Goal: Task Accomplishment & Management: Complete application form

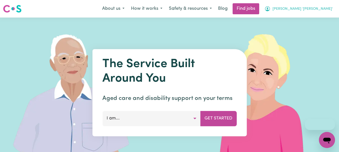
click at [318, 8] on span "[PERSON_NAME] '[PERSON_NAME]'" at bounding box center [303, 9] width 60 height 6
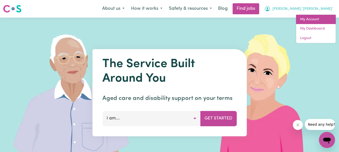
click at [312, 19] on link "My Account" at bounding box center [316, 20] width 40 height 10
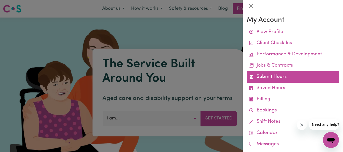
click at [269, 76] on link "Submit Hours" at bounding box center [293, 77] width 92 height 11
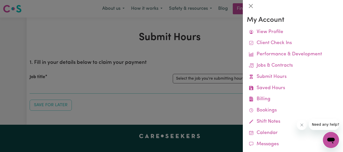
click at [233, 60] on div at bounding box center [171, 76] width 343 height 152
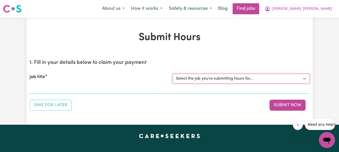
click at [305, 78] on select "Select the job you're submitting hours for... [[PERSON_NAME]] Support Worker Re…" at bounding box center [241, 79] width 137 height 10
select select "9333"
click at [173, 74] on select "Select the job you're submitting hours for... [[PERSON_NAME]] Support Worker Re…" at bounding box center [241, 79] width 137 height 10
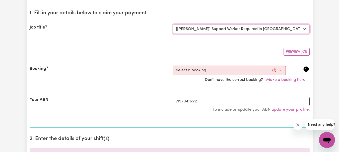
scroll to position [50, 0]
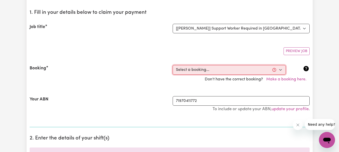
click at [282, 69] on select "Select a booking... [DATE] 07:45am to 09:45am (RECURRING) [DATE] 07:45am to 09:…" at bounding box center [229, 70] width 113 height 10
select select "337459"
click at [173, 65] on select "Select a booking... [DATE] 07:45am to 09:45am (RECURRING) [DATE] 07:45am to 09:…" at bounding box center [229, 70] width 113 height 10
type input "[DATE]"
type input "22"
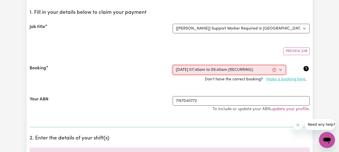
type input "8"
type input "2025"
type input "07:45"
type input "7"
type input "45"
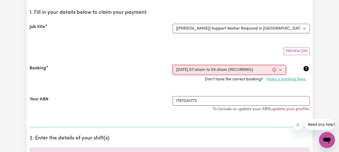
select select "am"
type input "09:45"
type input "9"
type input "45"
select select "am"
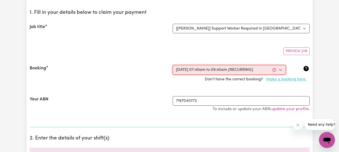
select select "54.8-Weekday"
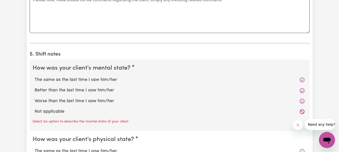
scroll to position [352, 0]
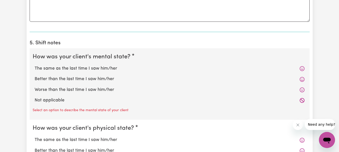
click at [95, 68] on label "The same as the last time I saw him/her" at bounding box center [170, 69] width 270 height 7
click at [35, 66] on input "The same as the last time I saw him/her" at bounding box center [34, 65] width 0 height 0
radio input "true"
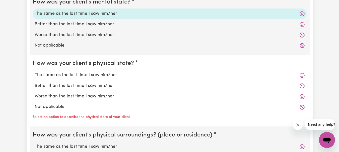
scroll to position [427, 0]
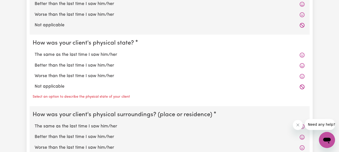
click at [94, 55] on label "The same as the last time I saw him/her" at bounding box center [170, 55] width 270 height 7
click at [35, 52] on input "The same as the last time I saw him/her" at bounding box center [34, 51] width 0 height 0
radio input "true"
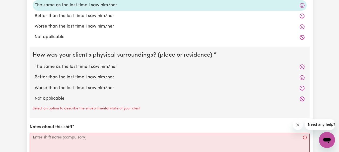
scroll to position [477, 0]
click at [89, 66] on label "The same as the last time I saw him/her" at bounding box center [170, 66] width 270 height 7
click at [35, 63] on input "The same as the last time I saw him/her" at bounding box center [34, 63] width 0 height 0
radio input "true"
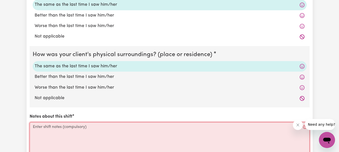
click at [49, 126] on textarea "Notes about this shift" at bounding box center [170, 142] width 280 height 38
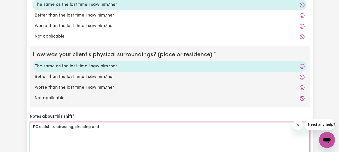
click at [74, 129] on textarea "PC assist - undressing, dressing and" at bounding box center [170, 142] width 280 height 38
click at [111, 128] on textarea "PC assist - undressing and dressing and" at bounding box center [170, 142] width 280 height 38
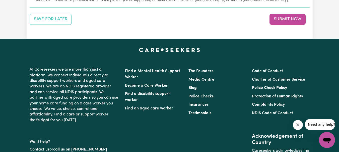
scroll to position [653, 0]
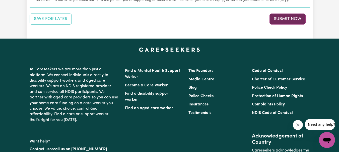
type textarea "PC assist - undressing and dressing. DA - vacuumed, moped, dusted, bathroom."
click at [288, 19] on button "Submit Now" at bounding box center [288, 19] width 36 height 11
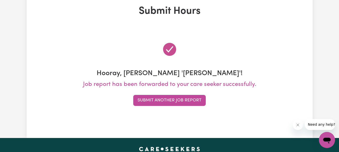
scroll to position [0, 0]
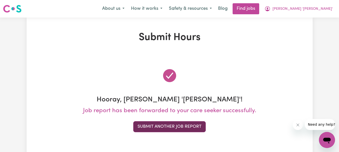
click at [181, 126] on button "Submit Another Job Report" at bounding box center [169, 127] width 73 height 11
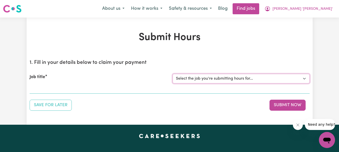
click at [304, 78] on select "Select the job you're submitting hours for... [[PERSON_NAME]] Support Worker Re…" at bounding box center [241, 79] width 137 height 10
select select "9506"
click at [173, 74] on select "Select the job you're submitting hours for... [[PERSON_NAME]] Support Worker Re…" at bounding box center [241, 79] width 137 height 10
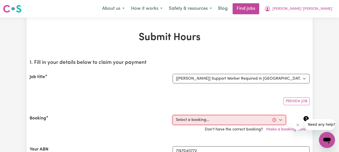
click at [281, 119] on select "Select a booking... [DATE] 10:30am to 12:30pm (RECURRING) [DATE] 10:30am to 12:…" at bounding box center [229, 121] width 113 height 10
select select "345484"
click at [173, 116] on select "Select a booking... [DATE] 10:30am to 12:30pm (RECURRING) [DATE] 10:30am to 12:…" at bounding box center [229, 121] width 113 height 10
type input "[DATE]"
type input "22"
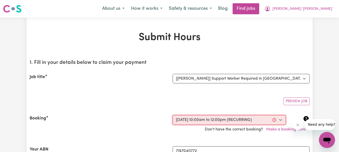
type input "8"
type input "2025"
type input "10:00"
type input "10"
type input "0"
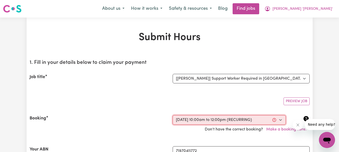
select select "am"
type input "12:00"
type input "12"
type input "0"
select select "pm"
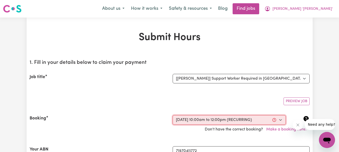
select select "54.8-Weekday"
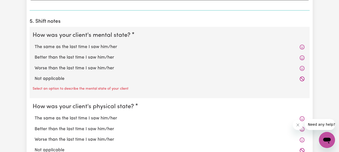
scroll to position [377, 0]
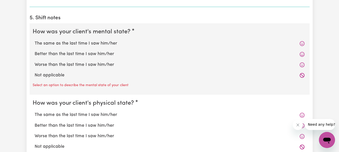
click at [78, 42] on label "The same as the last time I saw him/her" at bounding box center [170, 43] width 270 height 7
click at [35, 40] on input "The same as the last time I saw him/her" at bounding box center [34, 40] width 0 height 0
radio input "true"
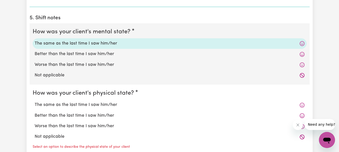
click at [84, 105] on label "The same as the last time I saw him/her" at bounding box center [170, 105] width 270 height 7
click at [35, 102] on input "The same as the last time I saw him/her" at bounding box center [34, 102] width 0 height 0
radio input "true"
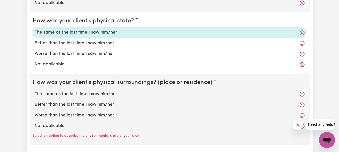
scroll to position [452, 0]
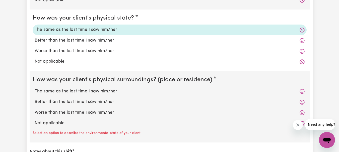
click at [83, 91] on label "The same as the last time I saw him/her" at bounding box center [170, 91] width 270 height 7
click at [35, 88] on input "The same as the last time I saw him/her" at bounding box center [34, 88] width 0 height 0
radio input "true"
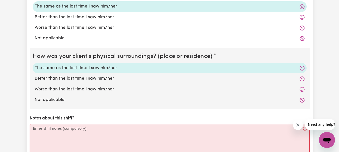
scroll to position [527, 0]
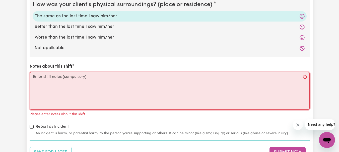
click at [54, 76] on textarea "Notes about this shift" at bounding box center [170, 91] width 280 height 38
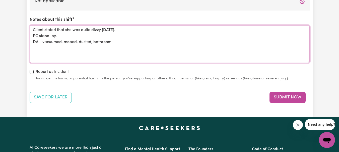
scroll to position [578, 0]
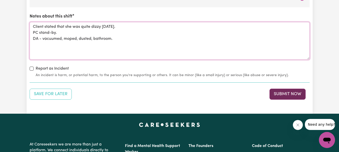
type textarea "Client stated that she was quite dizzy [DATE]. PC stand-by. DA - vacuumed, mope…"
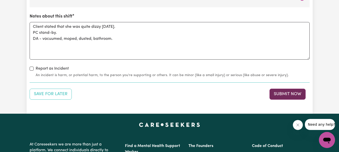
click at [282, 93] on button "Submit Now" at bounding box center [288, 94] width 36 height 11
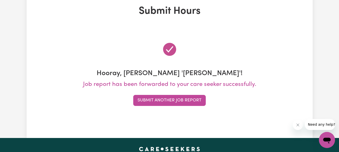
scroll to position [0, 0]
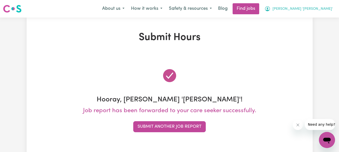
click at [315, 8] on span "[PERSON_NAME] '[PERSON_NAME]'" at bounding box center [303, 9] width 60 height 6
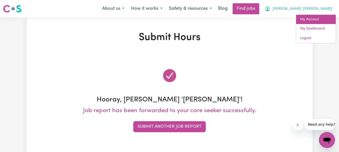
click at [311, 20] on link "My Account" at bounding box center [316, 20] width 40 height 10
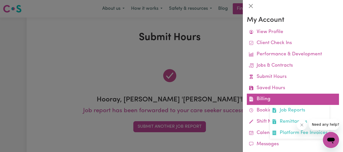
click at [266, 98] on link "Billing Job Reports Remittances Platform Fee Invoices" at bounding box center [293, 99] width 92 height 11
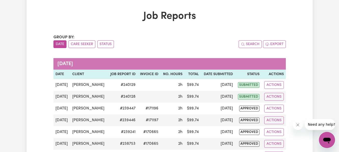
scroll to position [50, 0]
